Goal: Task Accomplishment & Management: Manage account settings

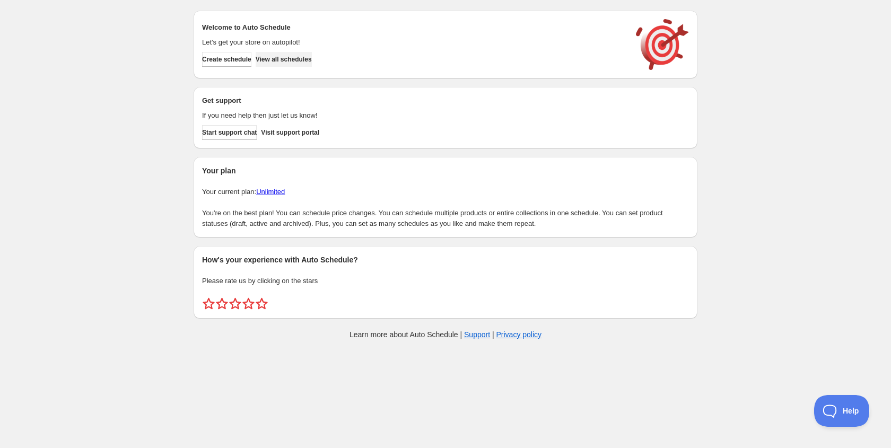
click at [307, 63] on span "View all schedules" at bounding box center [284, 59] width 56 height 8
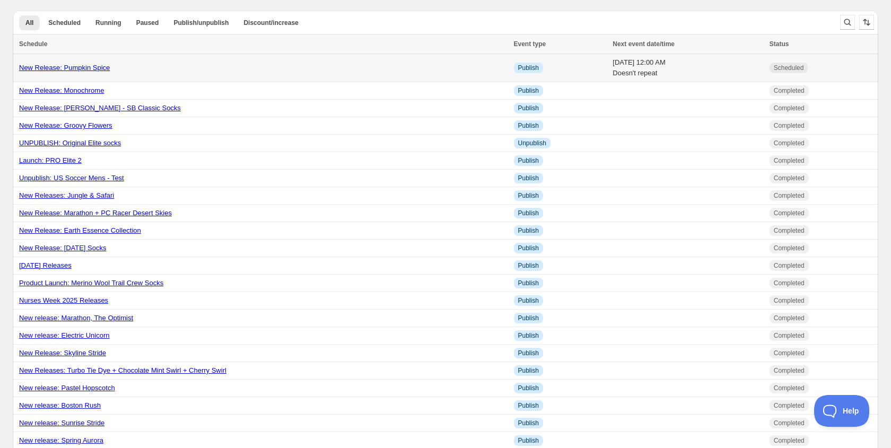
click at [49, 71] on link "New Release: Pumpkin Spice" at bounding box center [64, 68] width 91 height 8
